Goal: Task Accomplishment & Management: Manage account settings

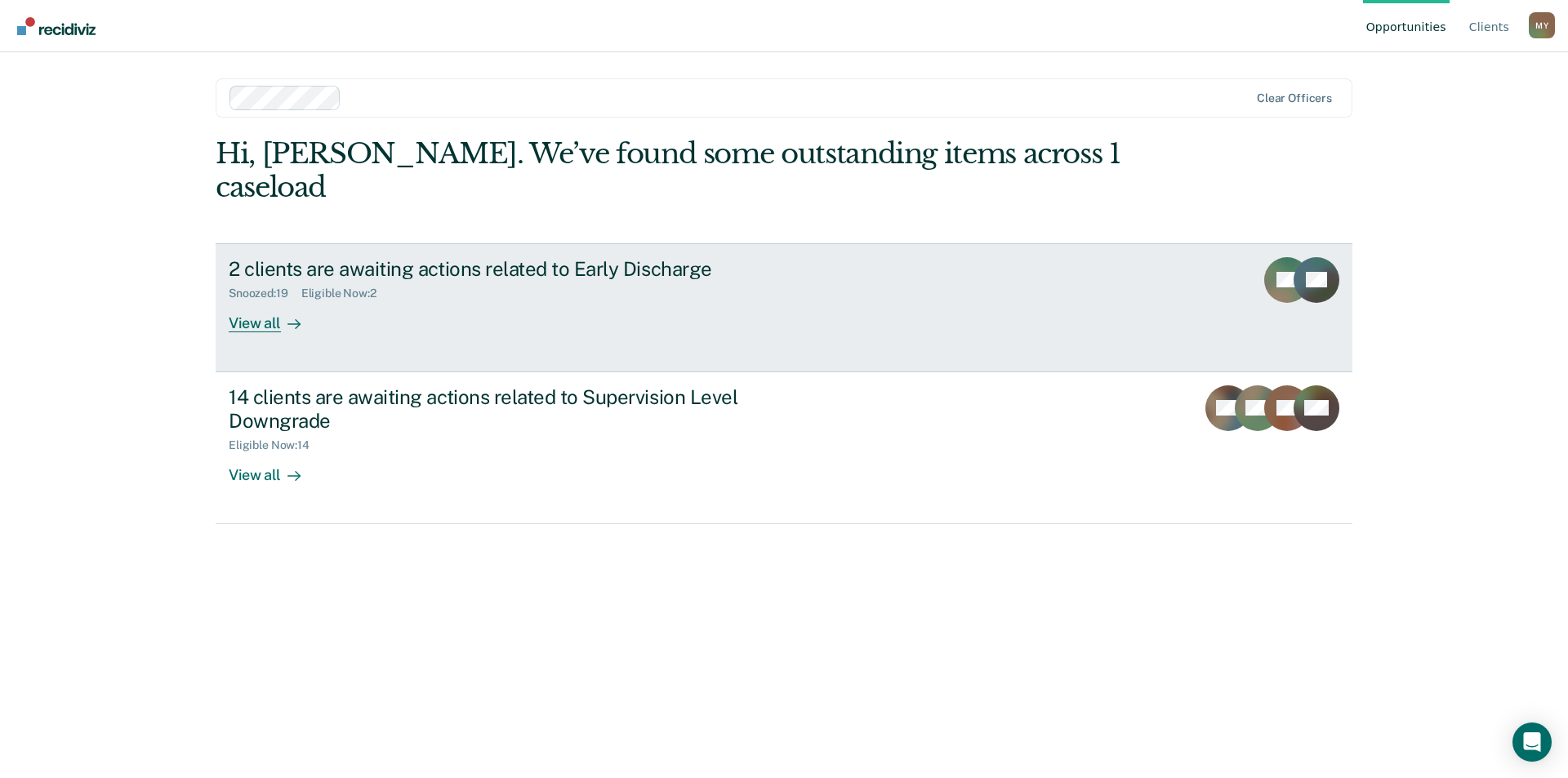
click at [402, 257] on div "2 clients are awaiting actions related to Early Discharge" at bounding box center [516, 268] width 574 height 24
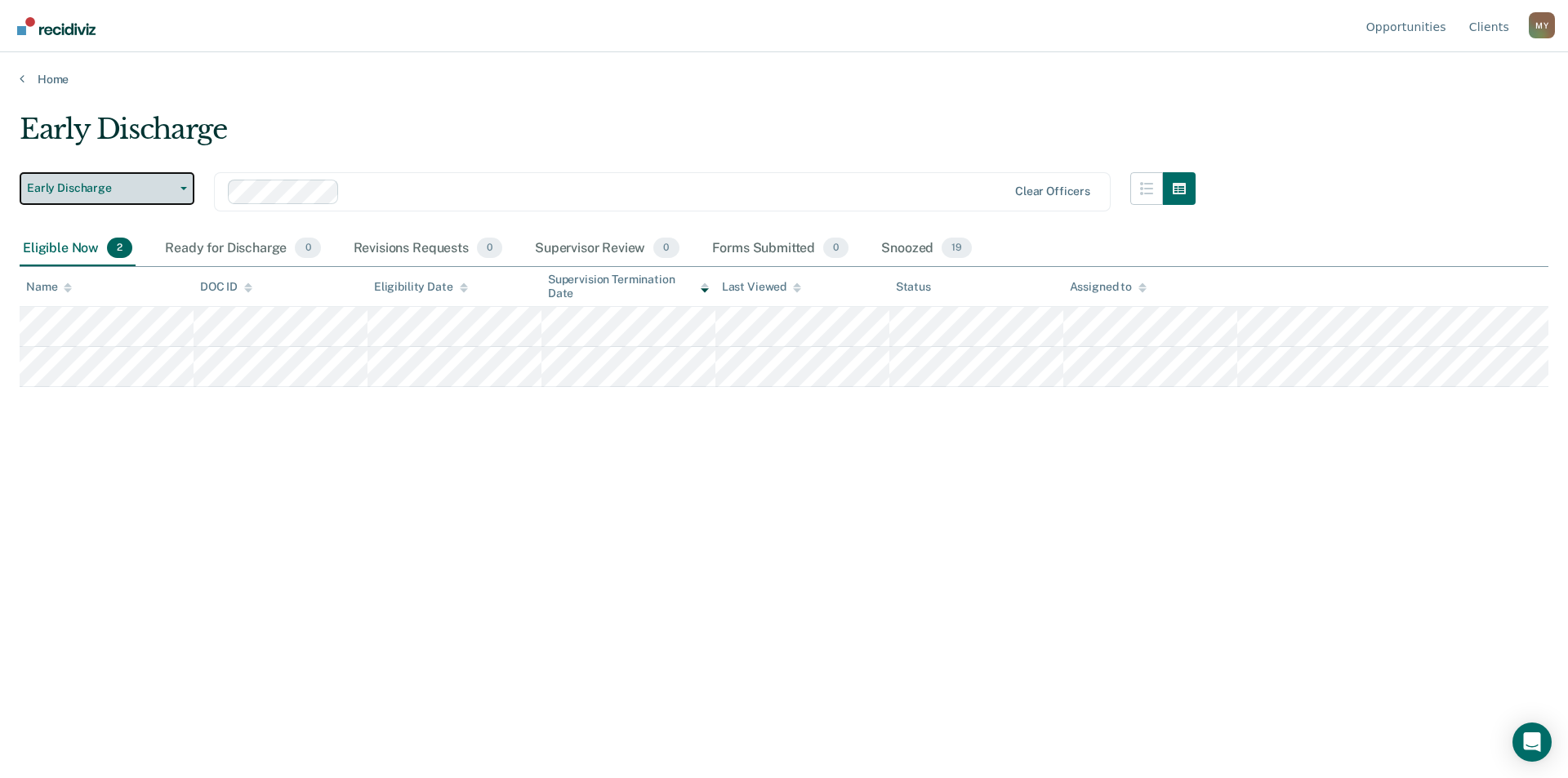
click at [175, 192] on button "Early Discharge" at bounding box center [106, 188] width 175 height 33
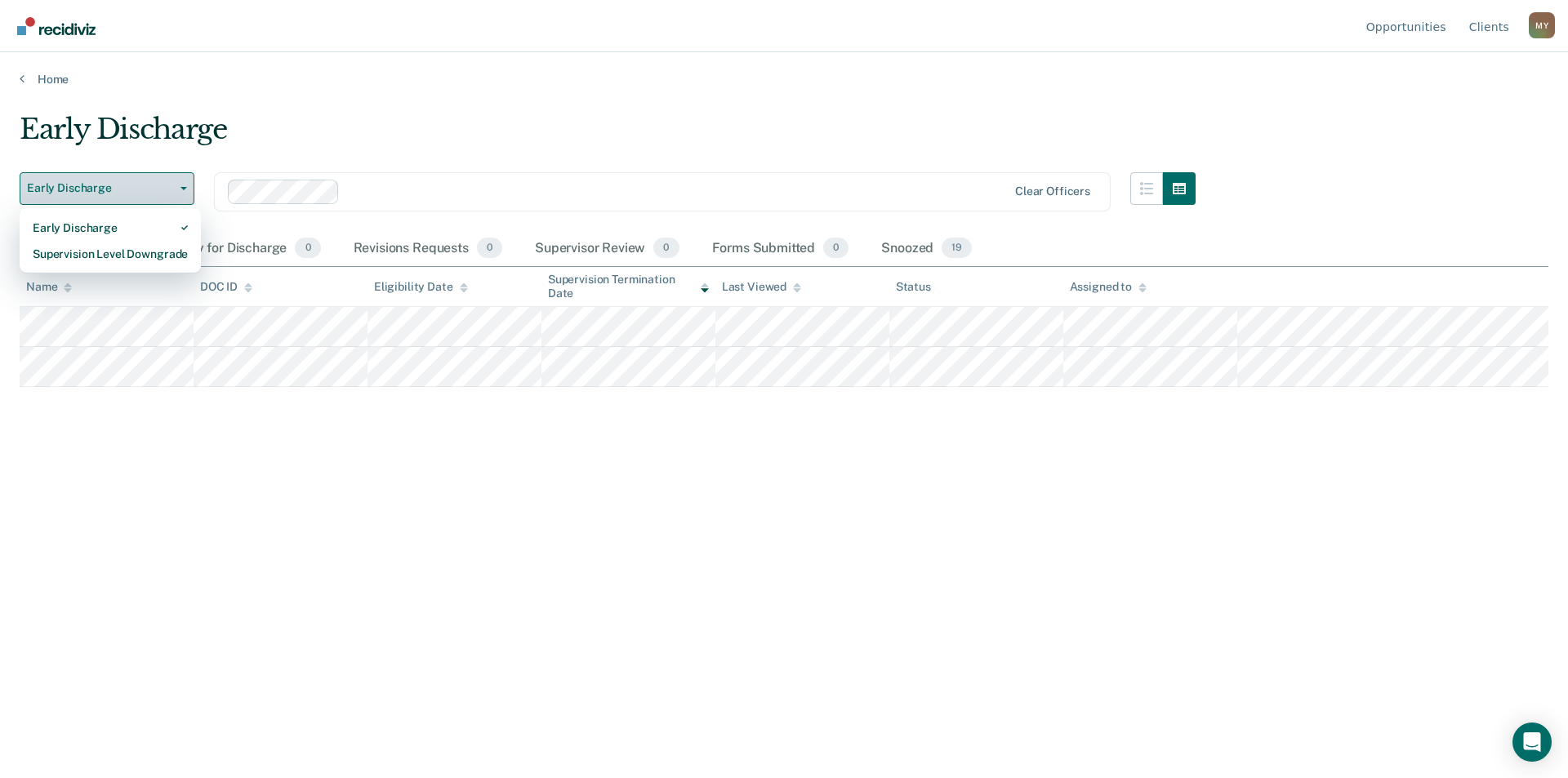
click at [175, 190] on button "Early Discharge" at bounding box center [106, 188] width 175 height 33
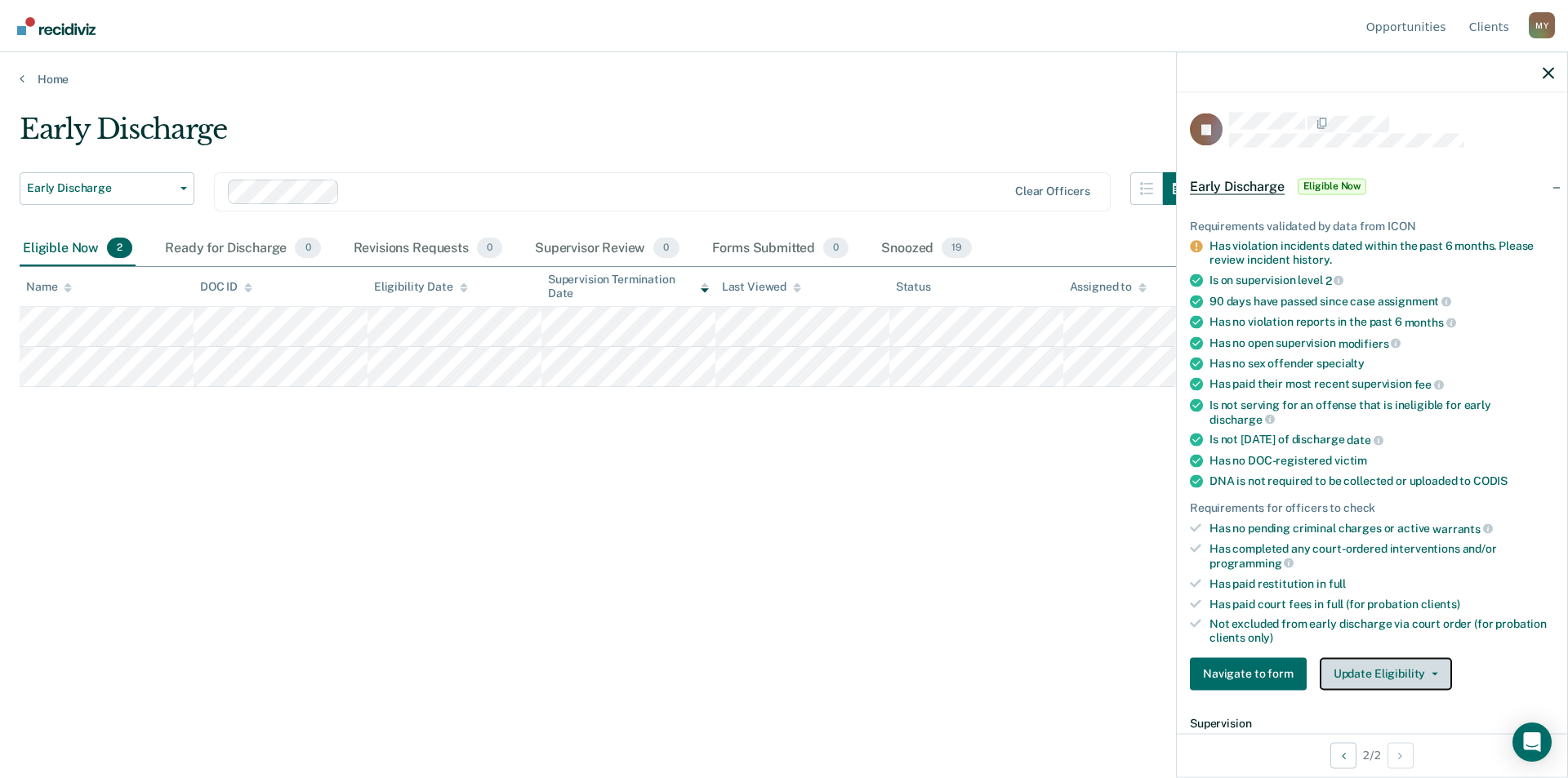
click at [1364, 673] on button "Update Eligibility" at bounding box center [1386, 674] width 132 height 33
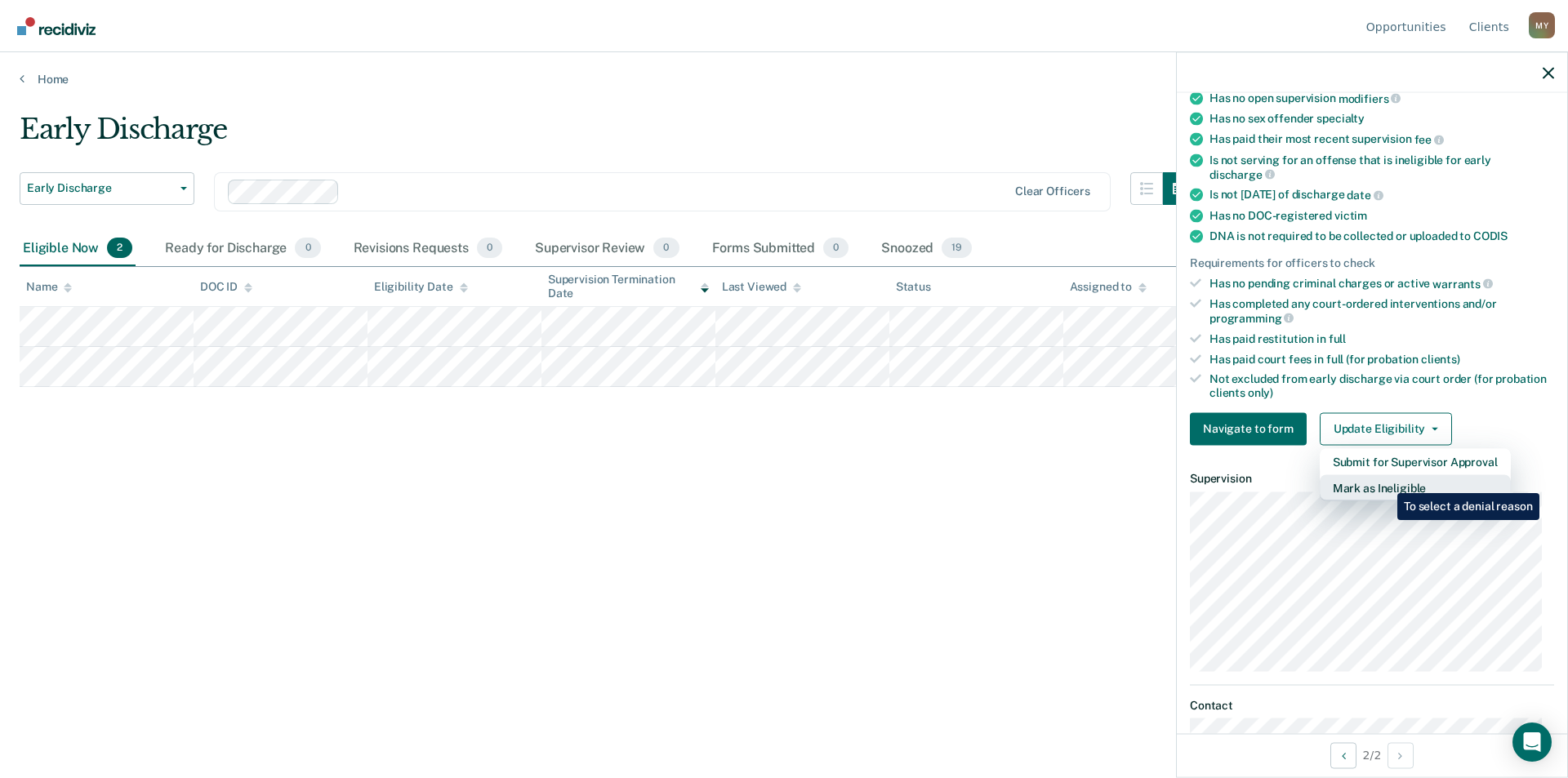
click at [1385, 481] on button "Mark as Ineligible" at bounding box center [1415, 486] width 191 height 26
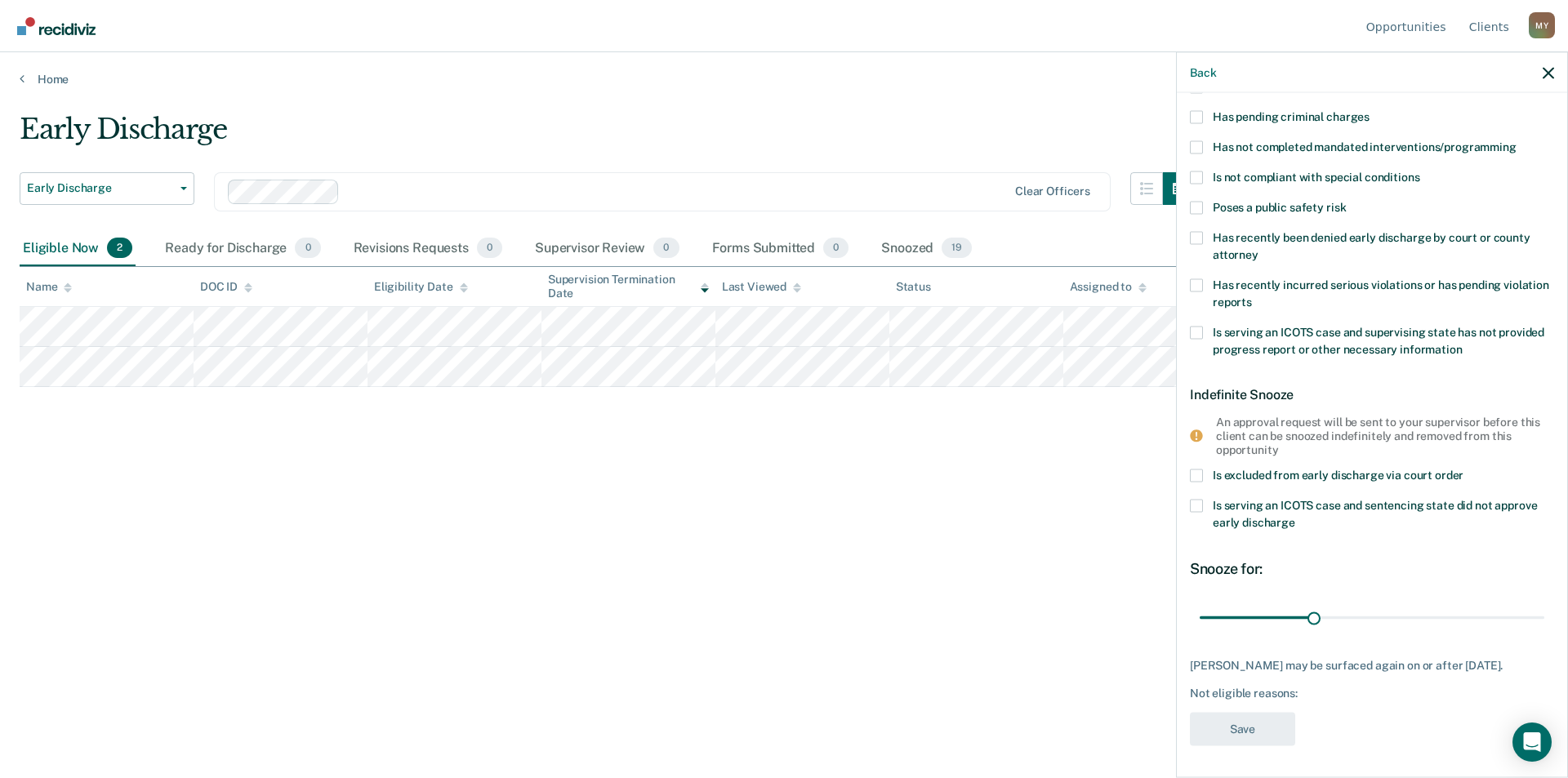
scroll to position [40, 0]
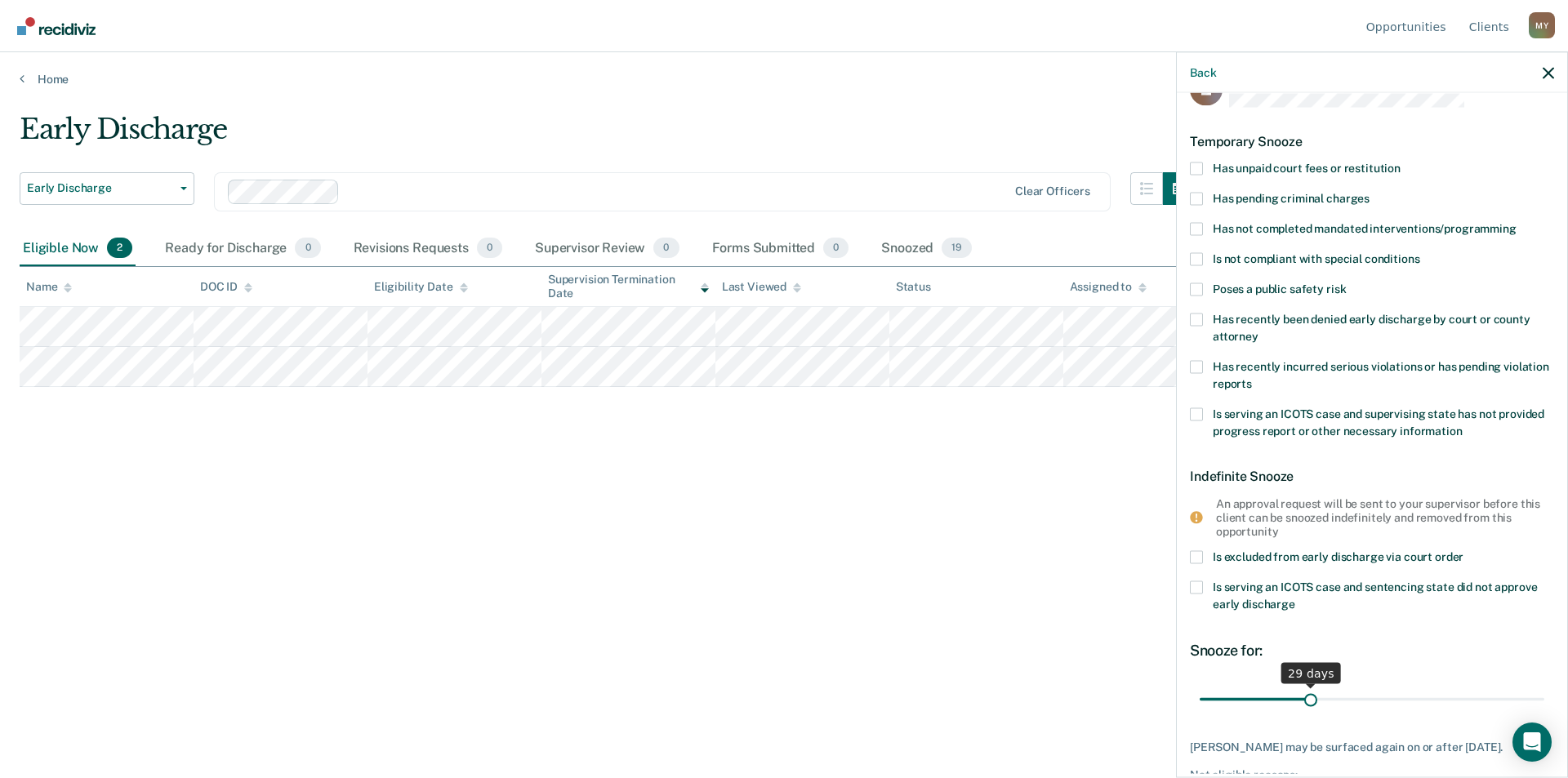
type input "30"
click at [1309, 701] on input "range" at bounding box center [1371, 699] width 345 height 29
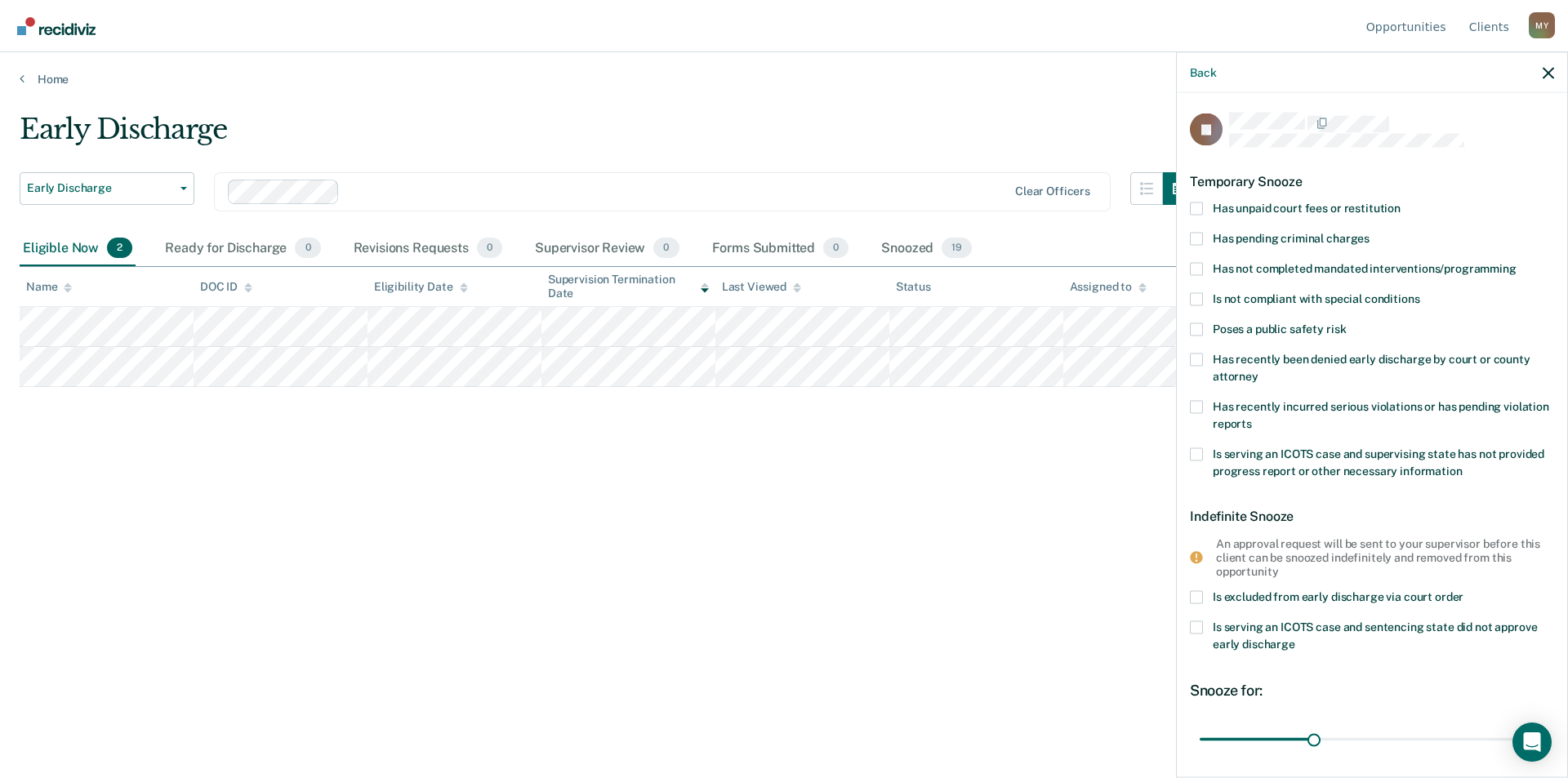
click at [1202, 400] on span at bounding box center [1196, 406] width 14 height 14
click at [1251, 417] on input "Has recently incurred serious violations or has pending violation reports" at bounding box center [1251, 417] width 0 height 0
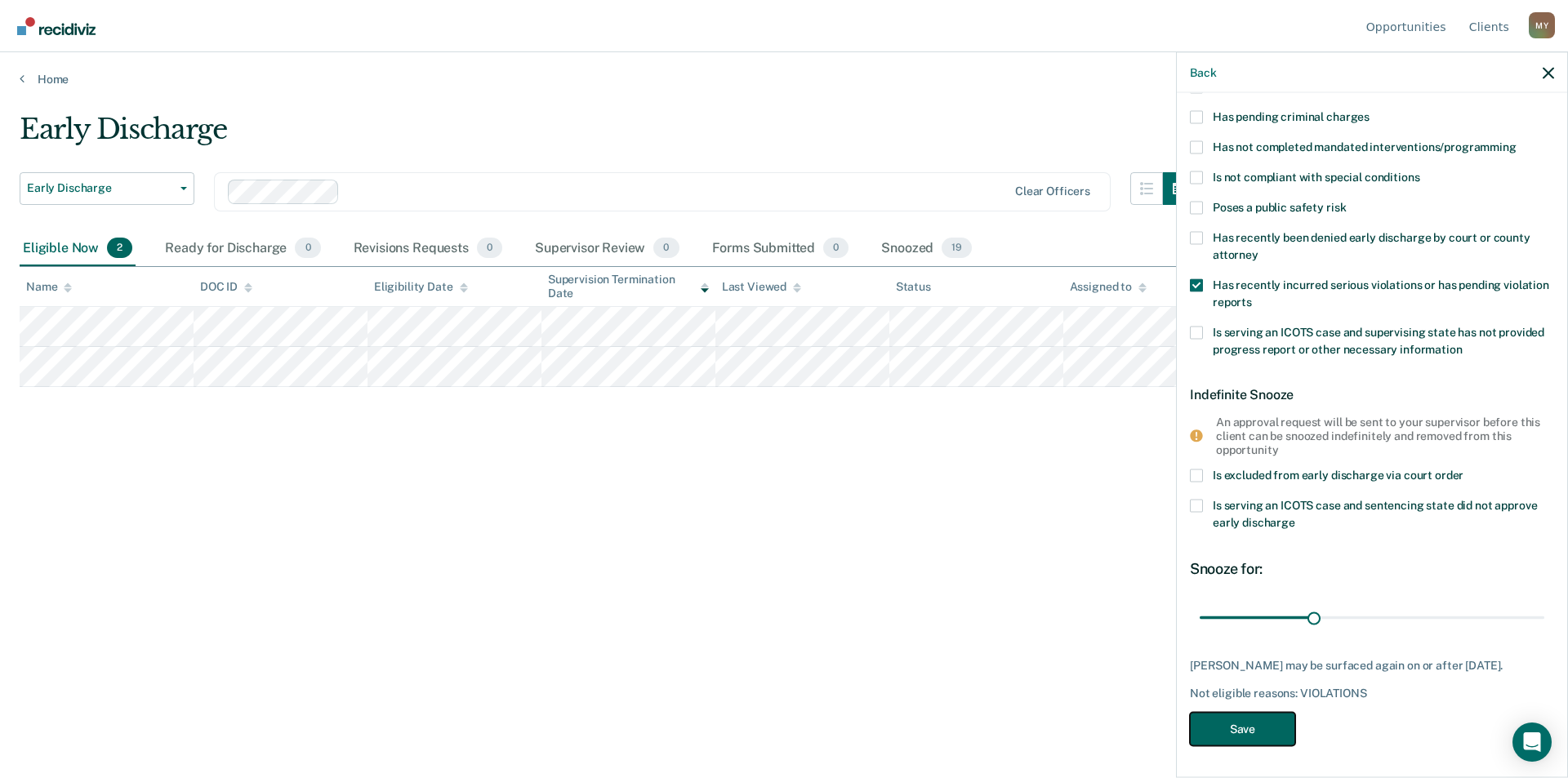
click at [1246, 722] on button "Save" at bounding box center [1242, 729] width 105 height 34
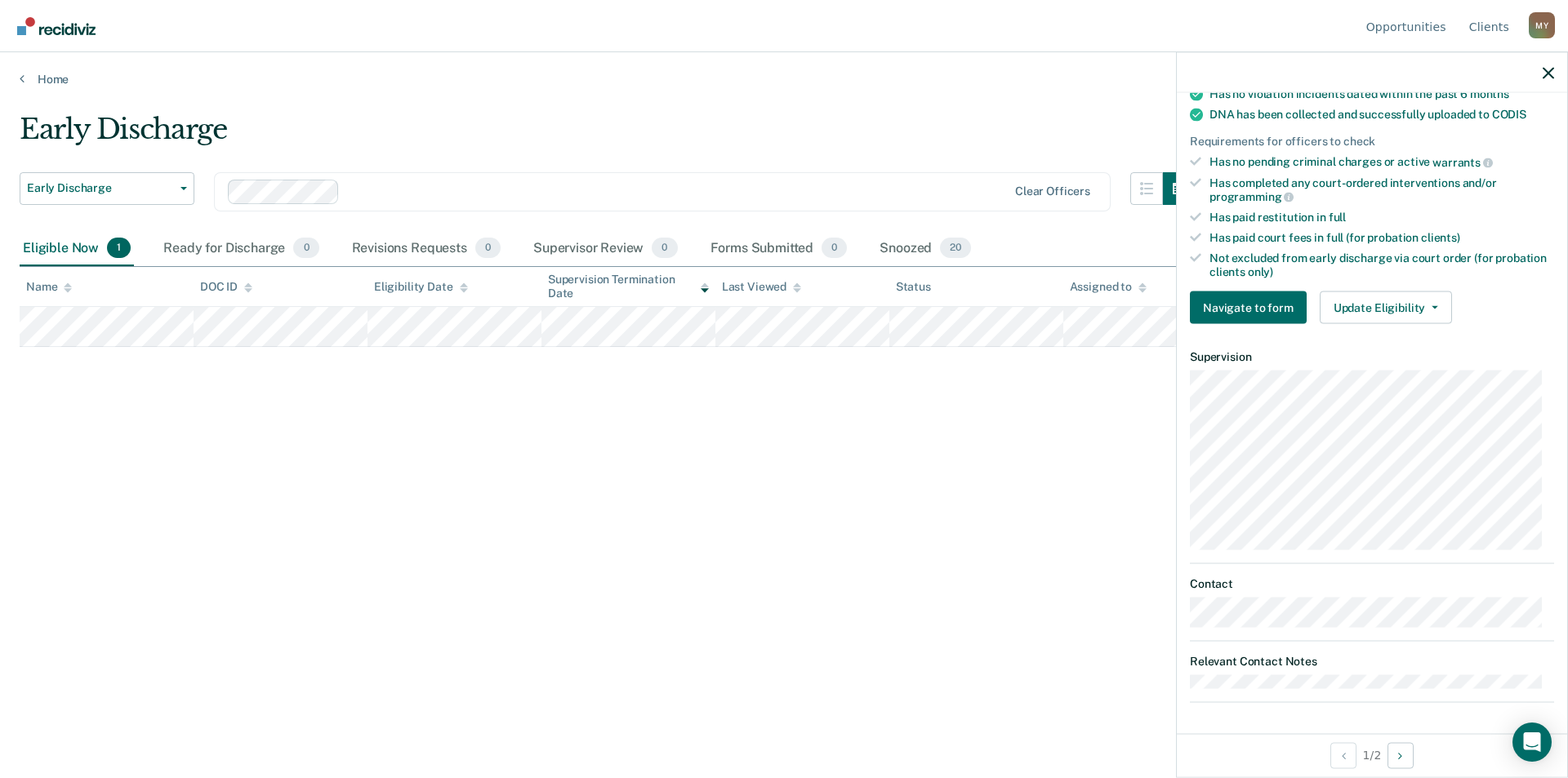
scroll to position [0, 0]
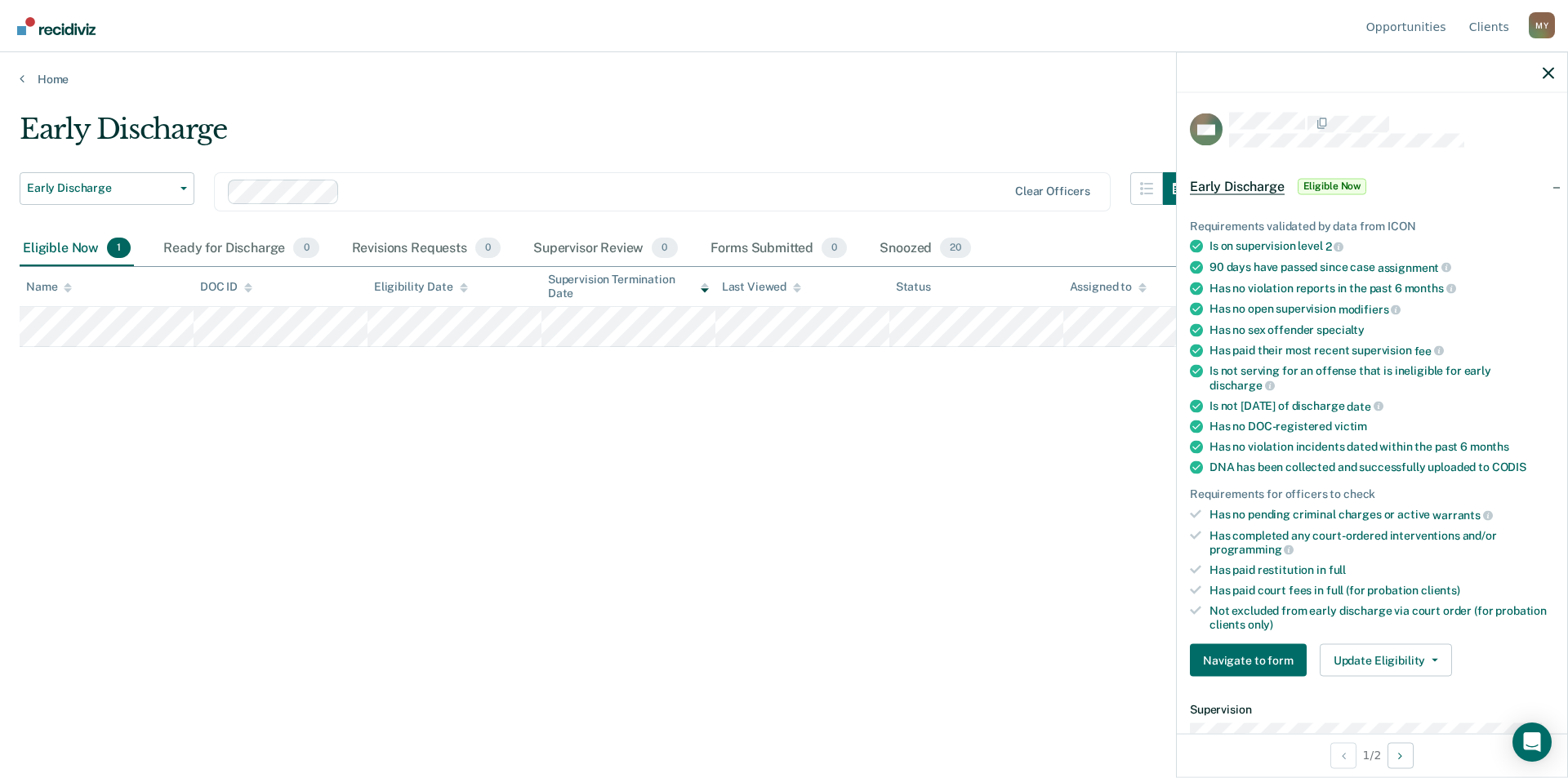
click at [658, 474] on div "Early Discharge Early Discharge Early Discharge Supervision Level Downgrade Cle…" at bounding box center [783, 384] width 1528 height 542
click at [1416, 661] on button "Update Eligibility" at bounding box center [1386, 660] width 132 height 33
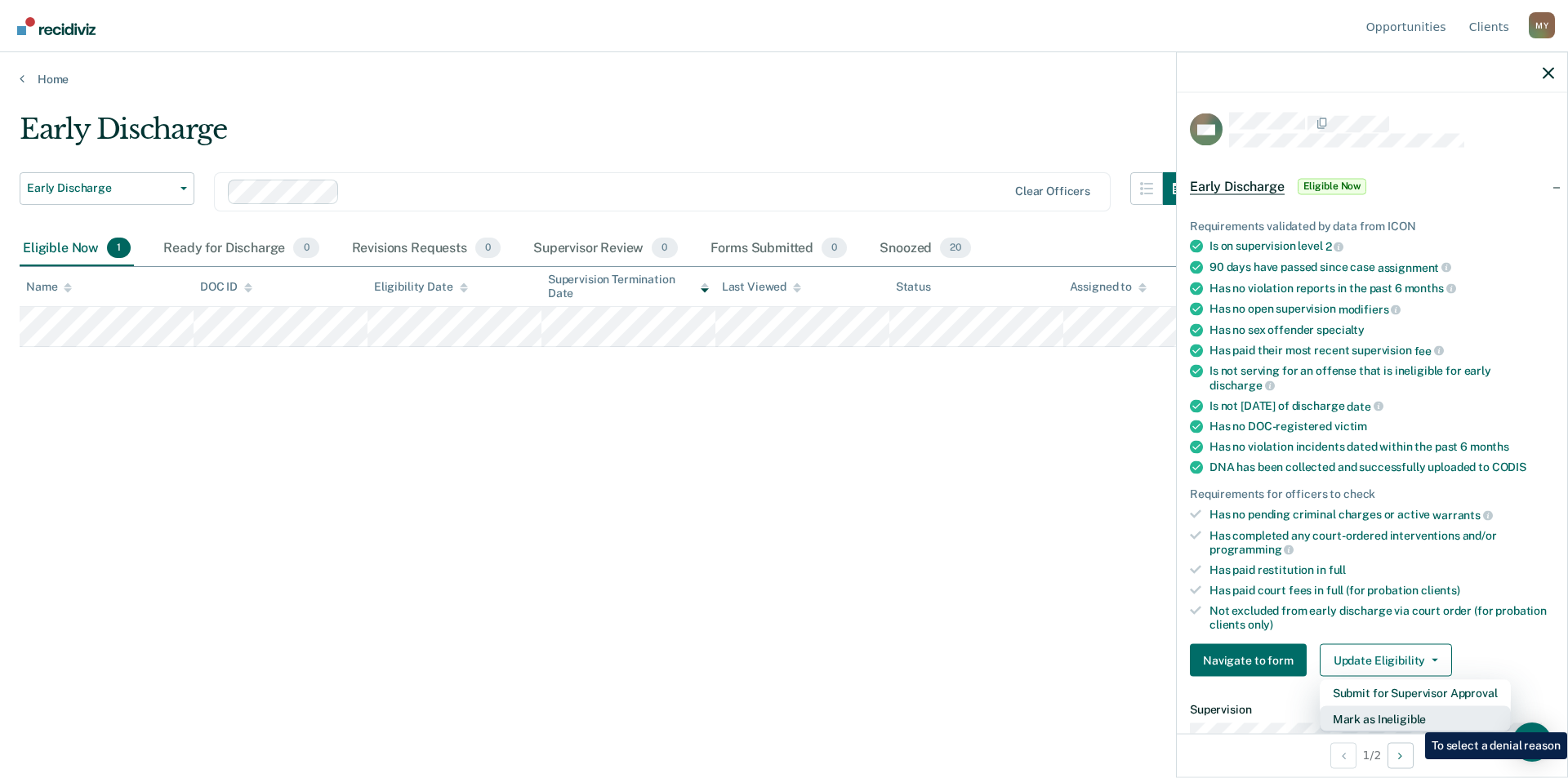
click at [1413, 720] on button "Mark as Ineligible" at bounding box center [1415, 718] width 191 height 26
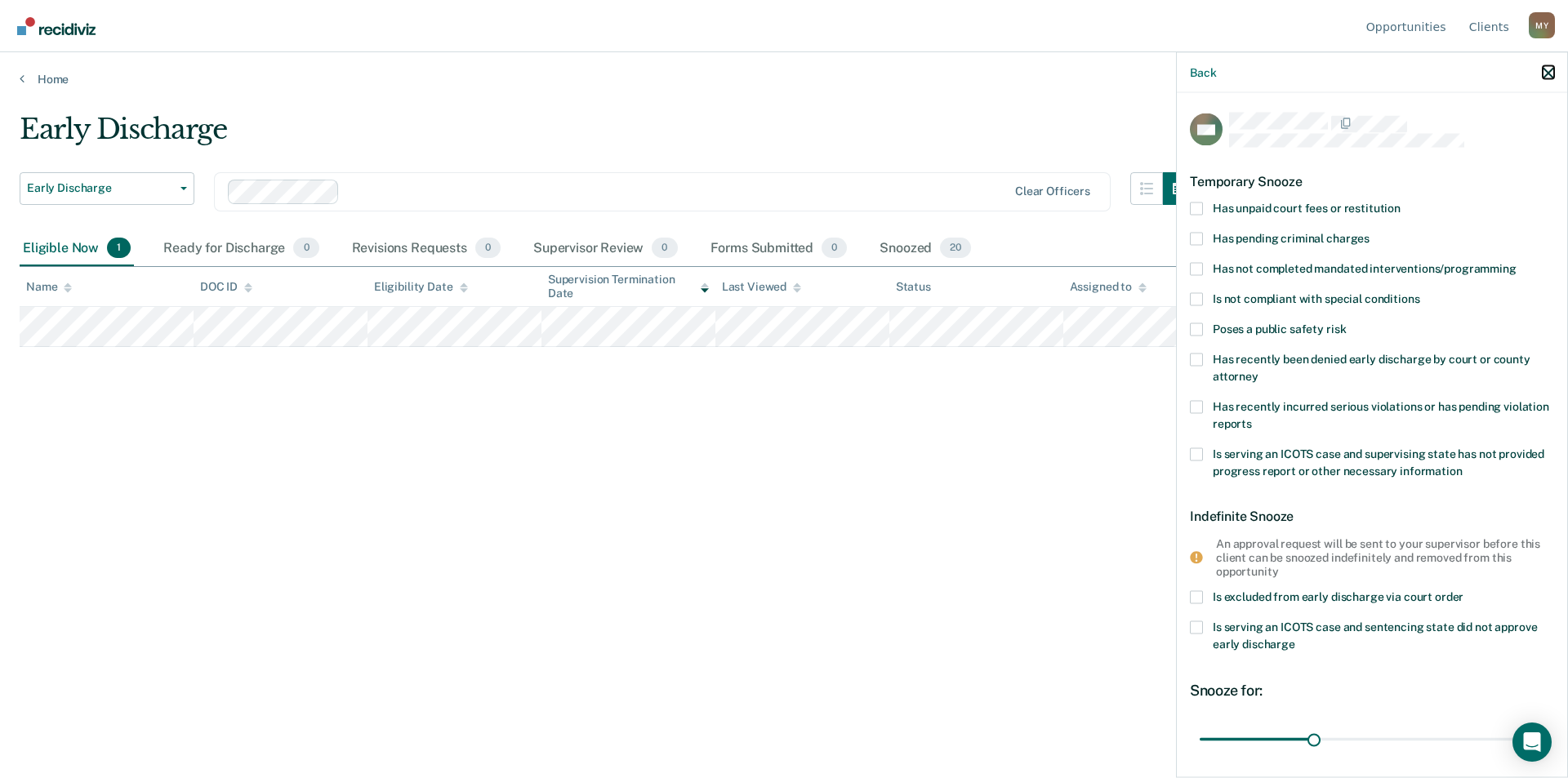
click at [1547, 71] on icon "button" at bounding box center [1548, 72] width 12 height 12
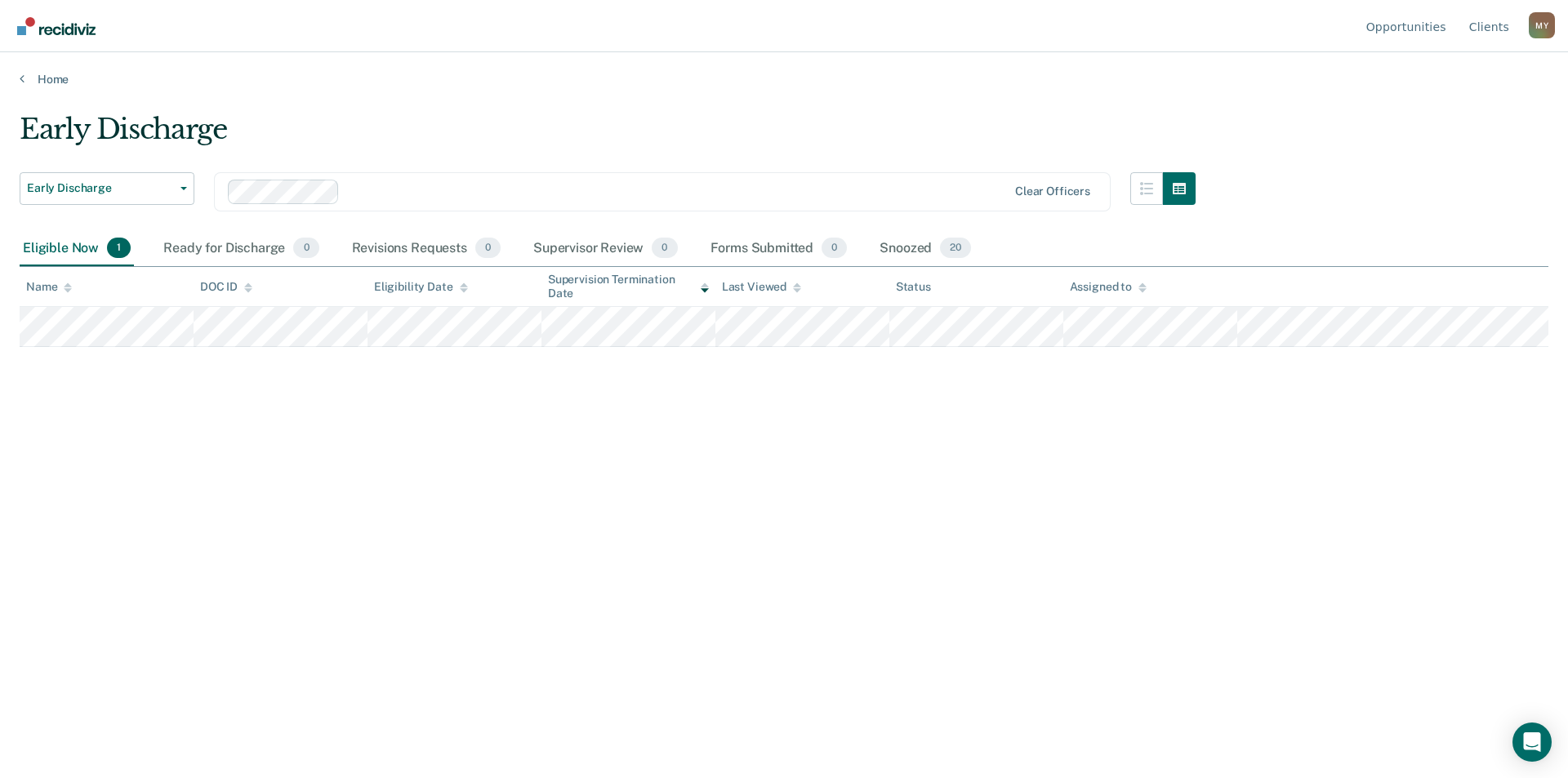
click at [687, 436] on div "Early Discharge Early Discharge Early Discharge Supervision Level Downgrade Cle…" at bounding box center [783, 384] width 1528 height 542
click at [41, 78] on link "Home" at bounding box center [783, 78] width 1528 height 14
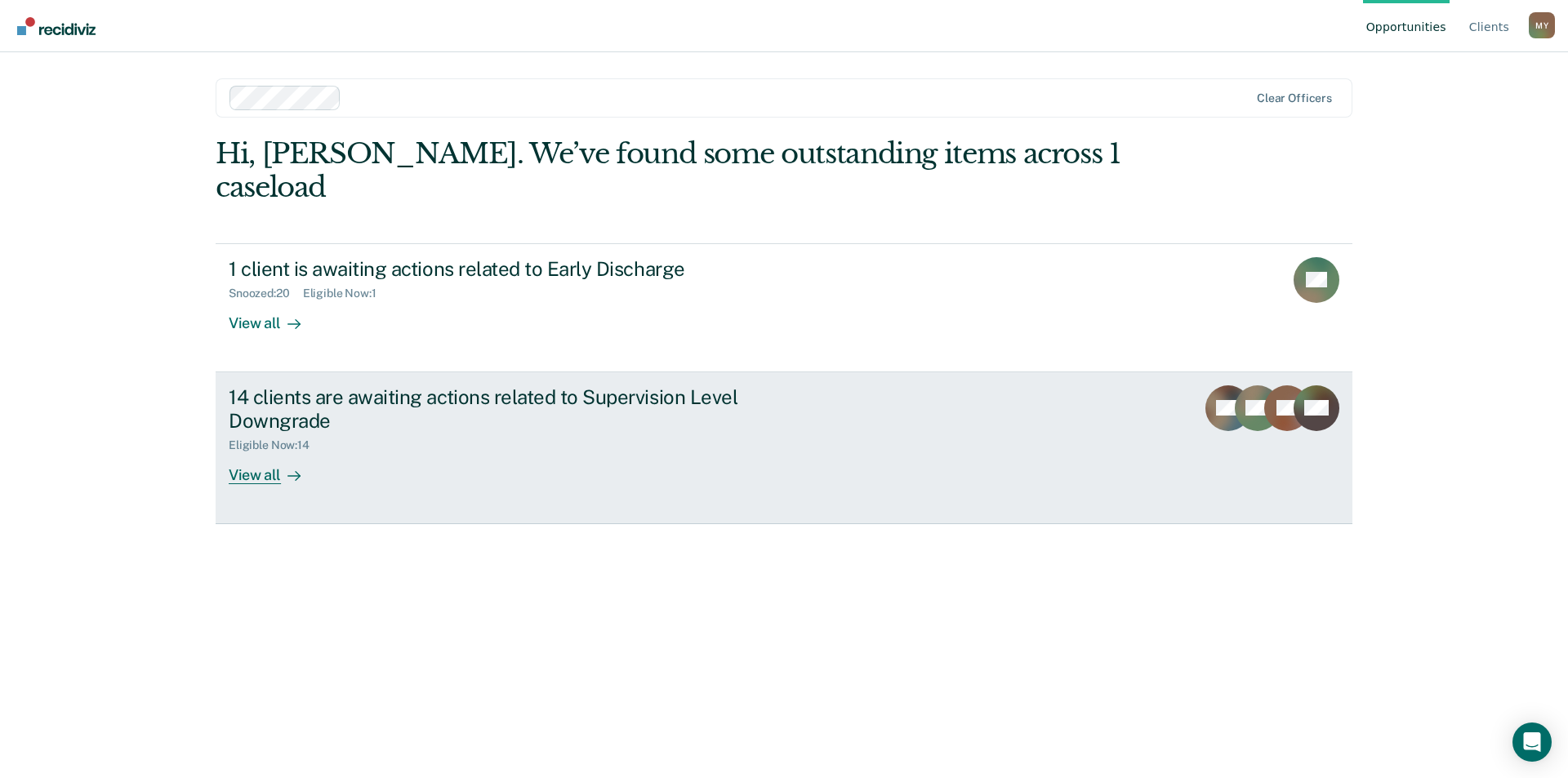
click at [417, 385] on div "14 clients are awaiting actions related to Supervision Level Downgrade" at bounding box center [516, 408] width 574 height 47
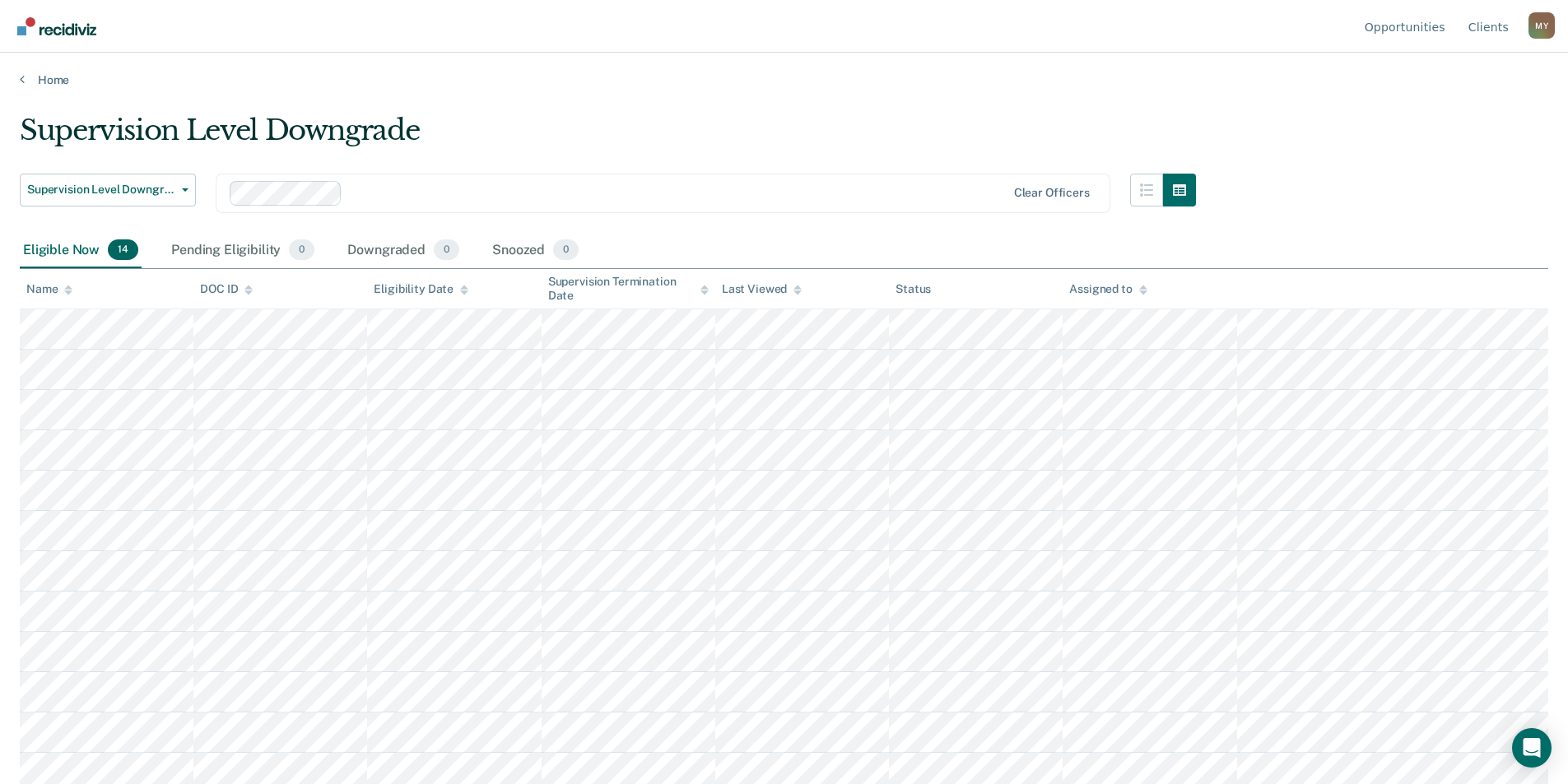
click at [1549, 30] on div "M Y" at bounding box center [1541, 25] width 26 height 26
click at [1450, 127] on link "Log Out" at bounding box center [1475, 129] width 106 height 14
